Goal: Information Seeking & Learning: Learn about a topic

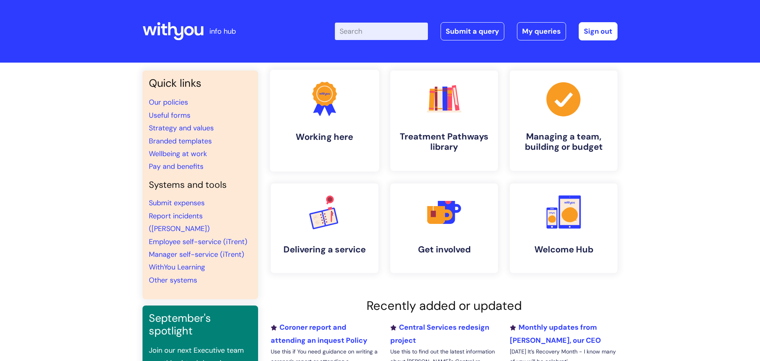
click at [321, 136] on h4 "Working here" at bounding box center [324, 136] width 97 height 11
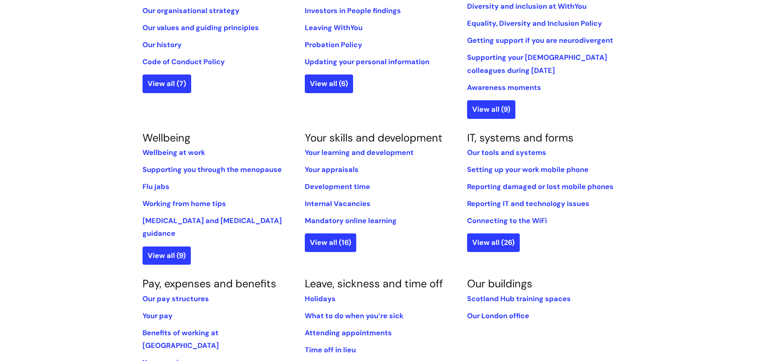
scroll to position [226, 0]
click at [338, 202] on link "Internal Vacancies" at bounding box center [338, 203] width 66 height 10
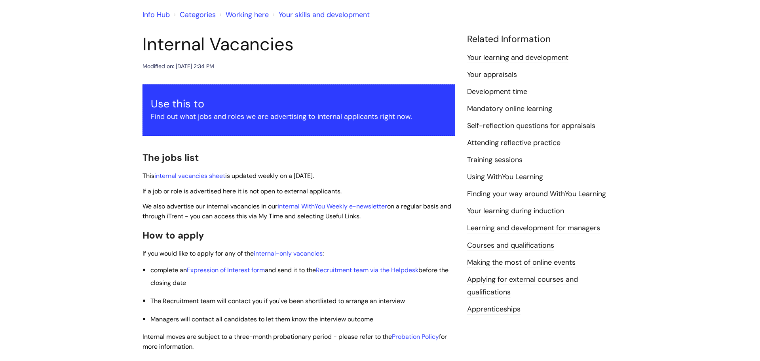
scroll to position [89, 0]
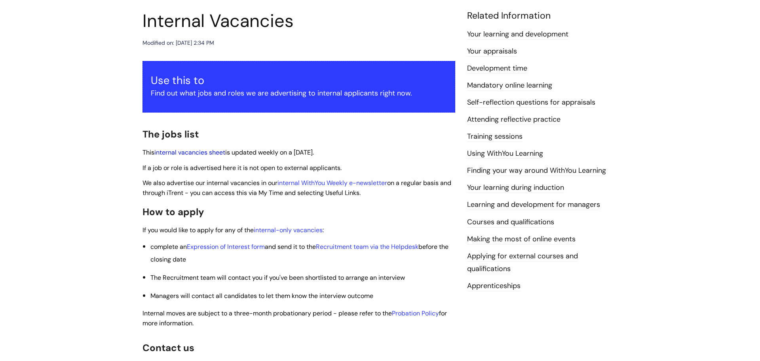
click at [182, 153] on link "internal vacancies sheet" at bounding box center [189, 152] width 71 height 8
